Goal: Check status: Check status

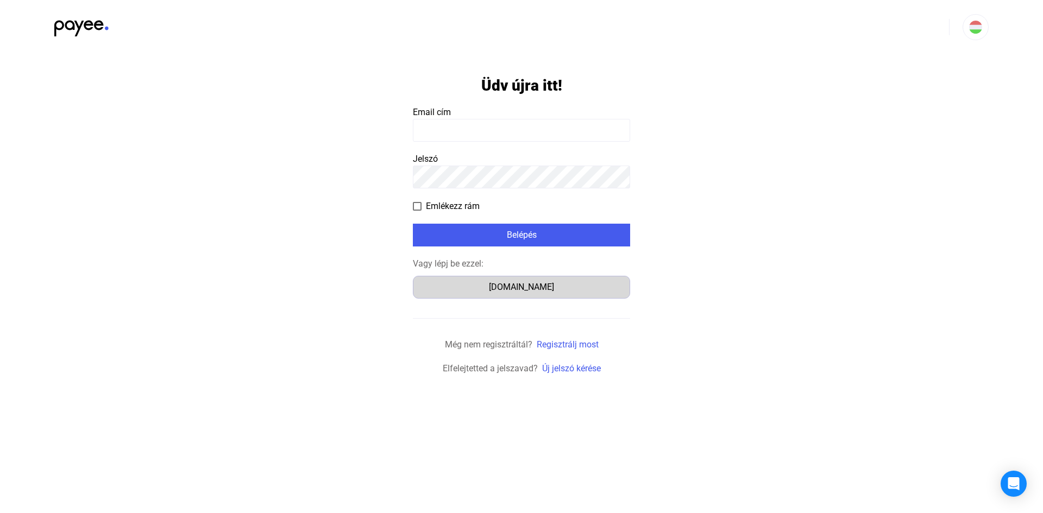
click at [514, 286] on div "[DOMAIN_NAME]" at bounding box center [522, 287] width 210 height 13
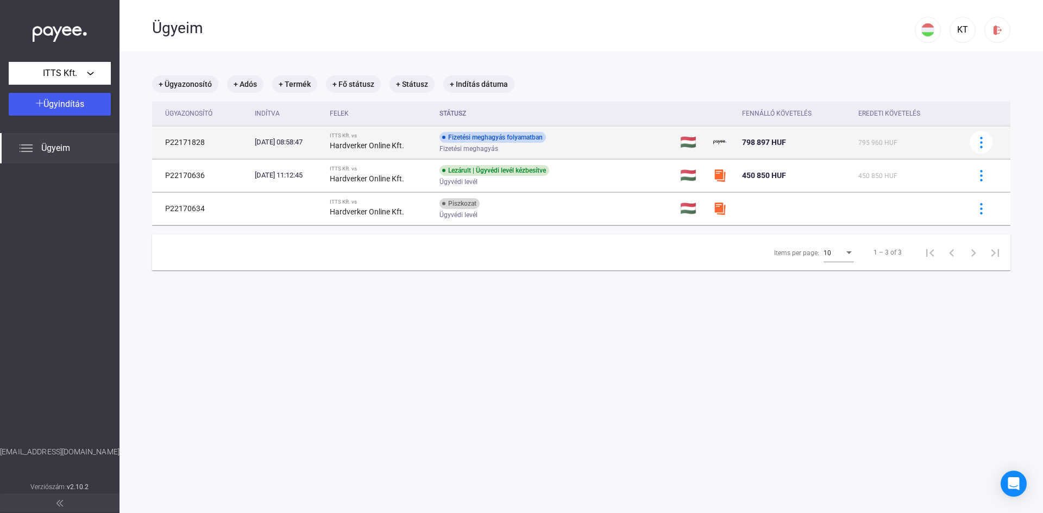
click at [613, 141] on div "Fizetési meghagyás folyamatban Fizetési meghagyás" at bounding box center [525, 142] width 173 height 21
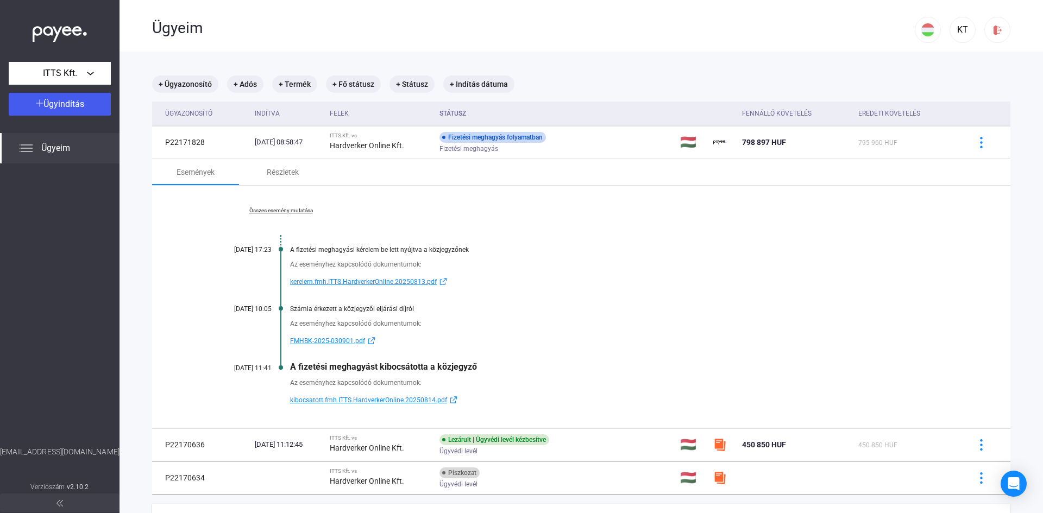
drag, startPoint x: 518, startPoint y: 304, endPoint x: 521, endPoint y: 356, distance: 51.7
click at [521, 356] on div "Összes esemény mutatása 2025.08.13. 17:23 A fizetési meghagyási kérelem be lett…" at bounding box center [581, 307] width 858 height 243
